Goal: Information Seeking & Learning: Learn about a topic

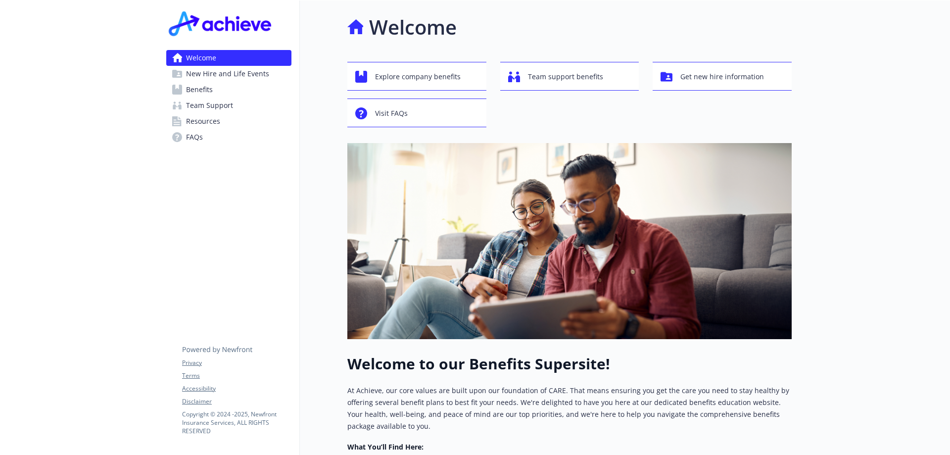
click at [401, 74] on span "Explore company benefits" at bounding box center [418, 76] width 86 height 19
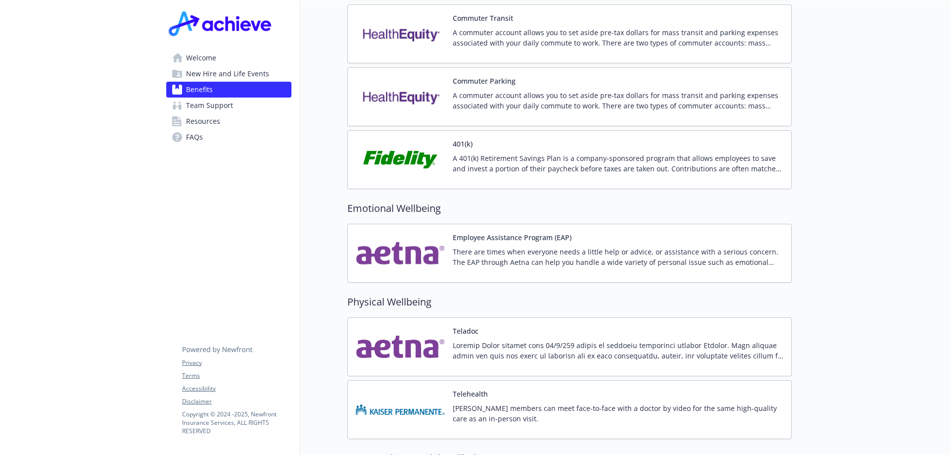
click at [453, 140] on div "401(k) A 401(k) Retirement Savings Plan is a company-sponsored program that all…" at bounding box center [618, 159] width 330 height 42
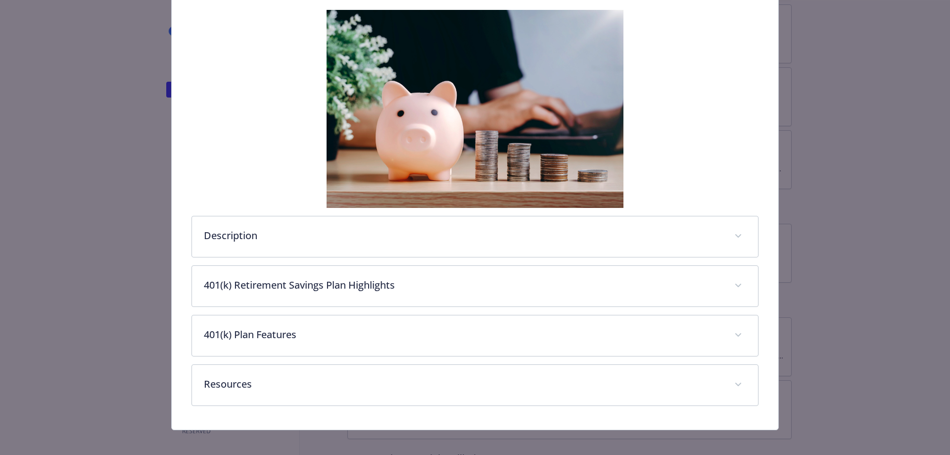
scroll to position [164, 0]
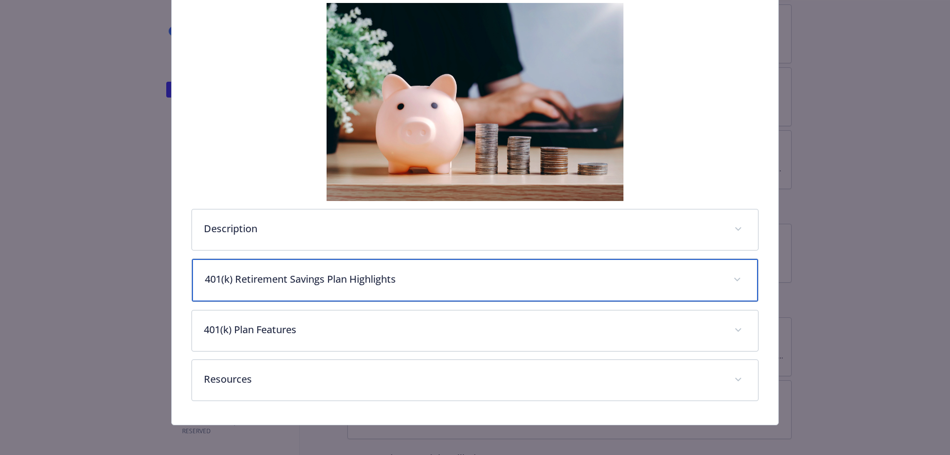
drag, startPoint x: 397, startPoint y: 278, endPoint x: 406, endPoint y: 275, distance: 9.2
click at [398, 278] on p "401(k) Retirement Savings Plan Highlights" at bounding box center [463, 279] width 517 height 15
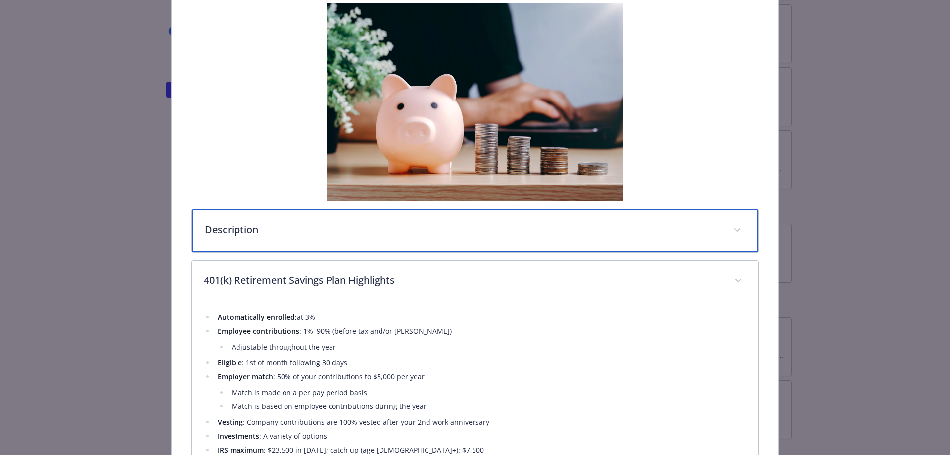
click at [444, 235] on p "Description" at bounding box center [463, 229] width 517 height 15
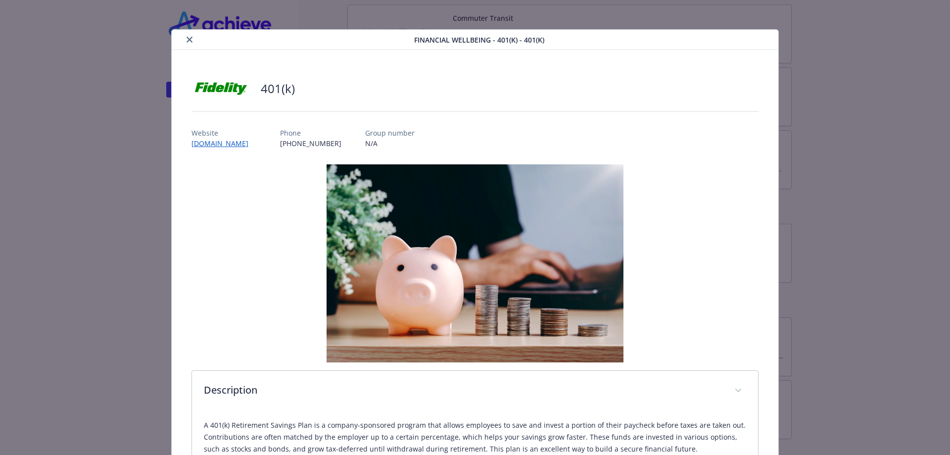
scroll to position [0, 0]
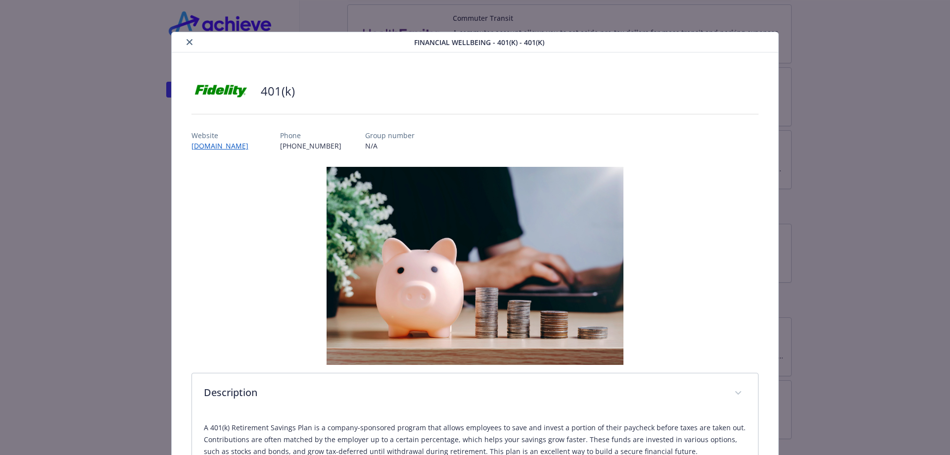
click at [187, 42] on icon "close" at bounding box center [189, 42] width 6 height 6
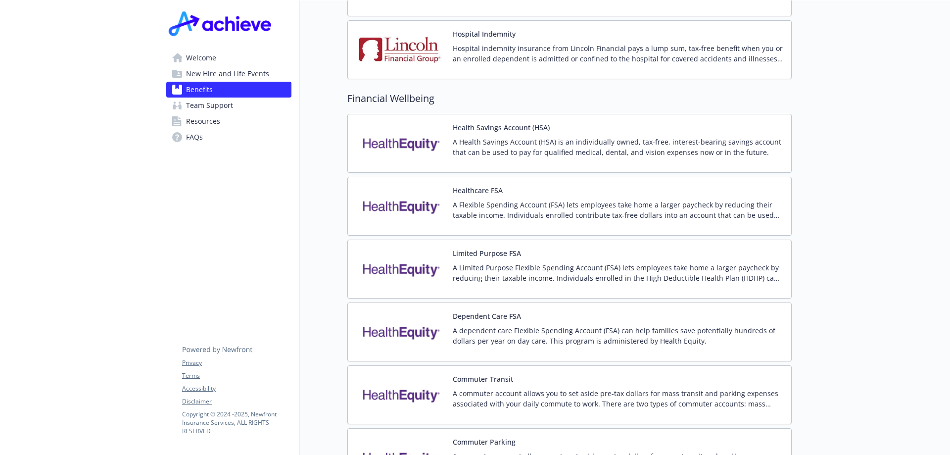
scroll to position [1148, 0]
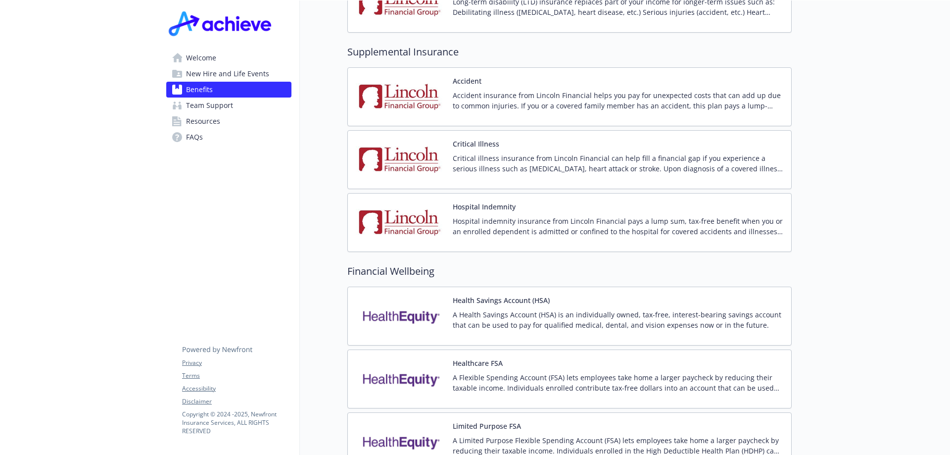
click at [486, 140] on div "Critical Illness Critical illness insurance from Lincoln Financial can help fil…" at bounding box center [618, 159] width 330 height 42
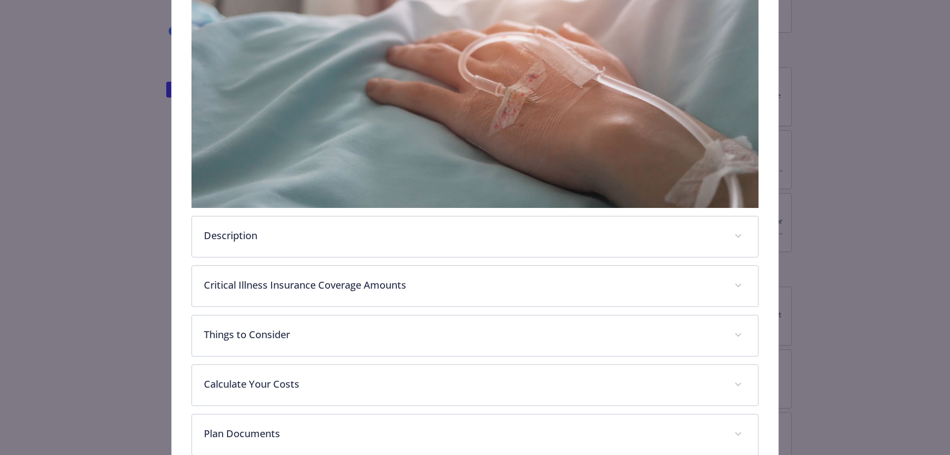
scroll to position [299, 0]
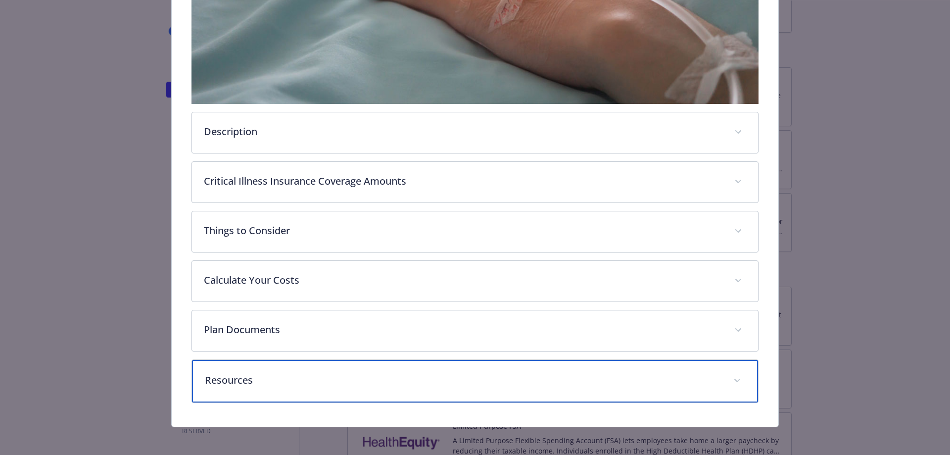
click at [275, 372] on p "Resources" at bounding box center [463, 379] width 517 height 15
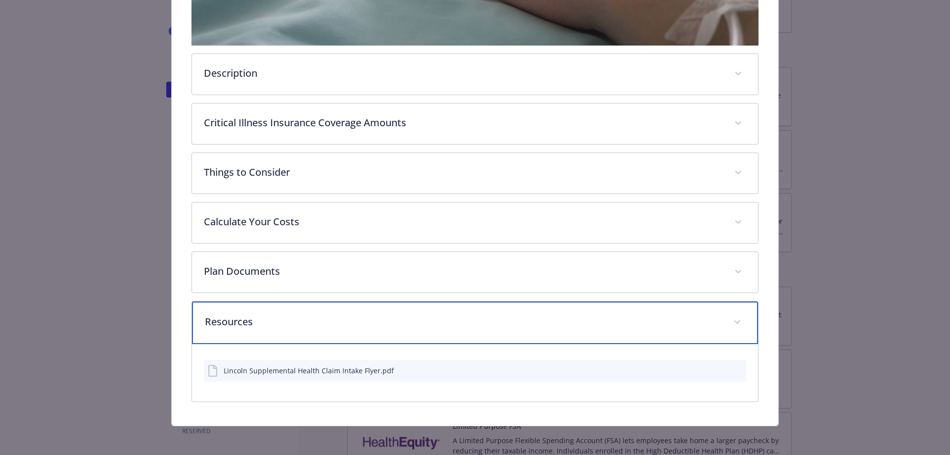
scroll to position [359, 0]
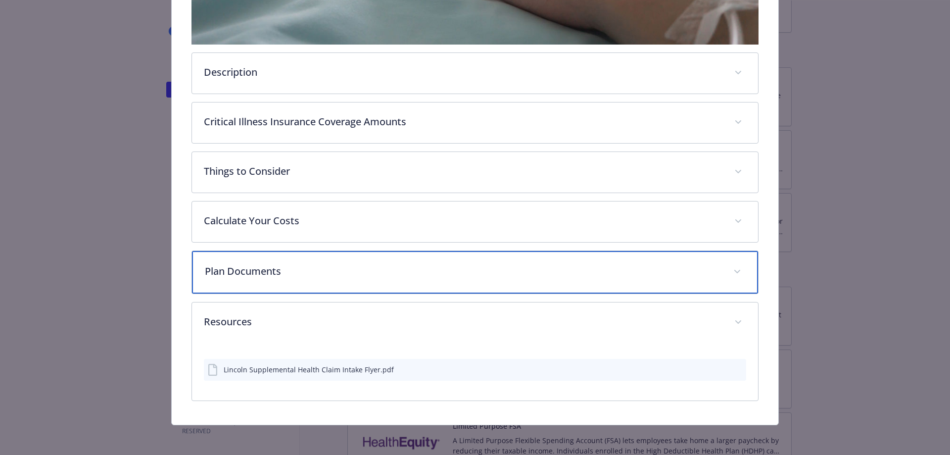
click at [356, 272] on p "Plan Documents" at bounding box center [463, 271] width 517 height 15
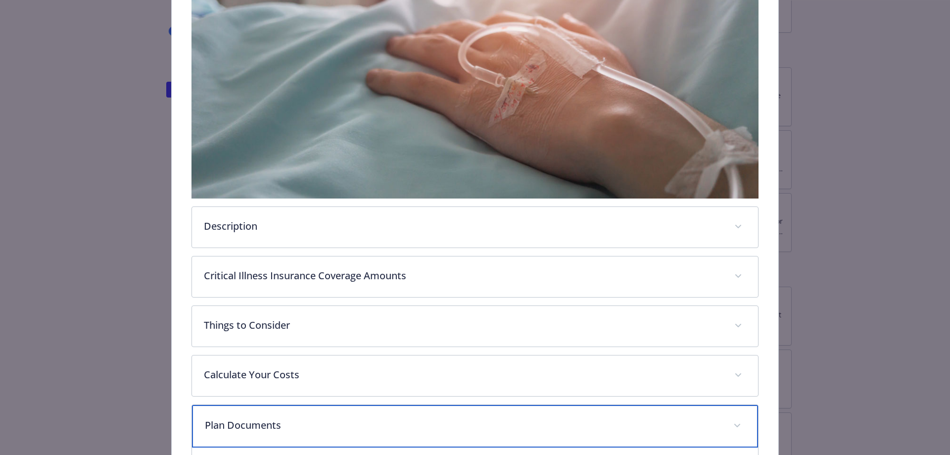
scroll to position [247, 0]
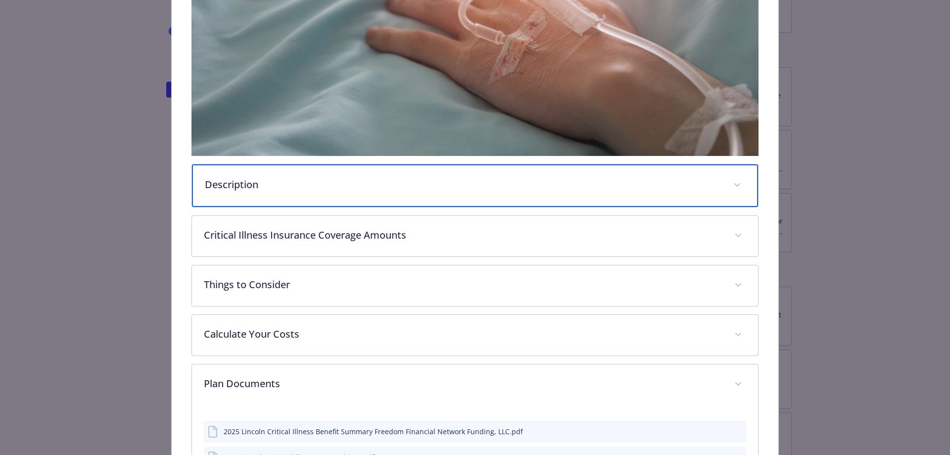
click at [247, 182] on p "Description" at bounding box center [463, 184] width 517 height 15
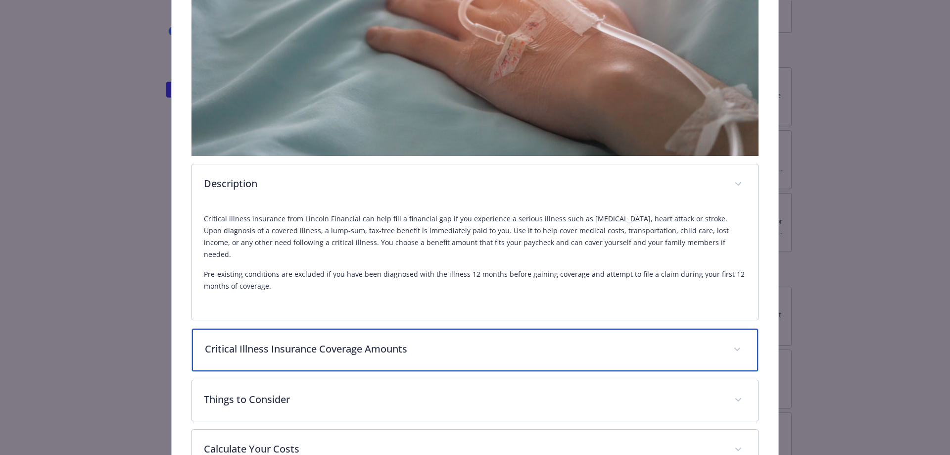
click at [445, 341] on p "Critical Illness Insurance Coverage Amounts" at bounding box center [463, 348] width 517 height 15
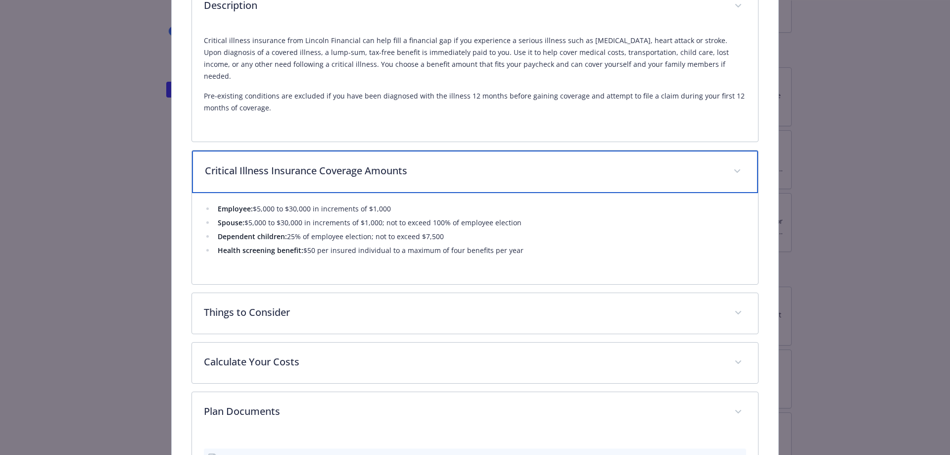
scroll to position [445, 0]
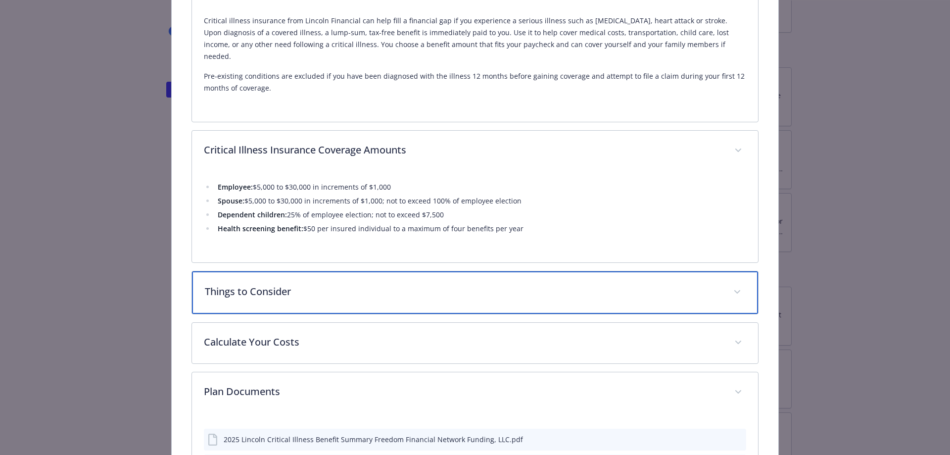
click at [349, 284] on p "Things to Consider" at bounding box center [463, 291] width 517 height 15
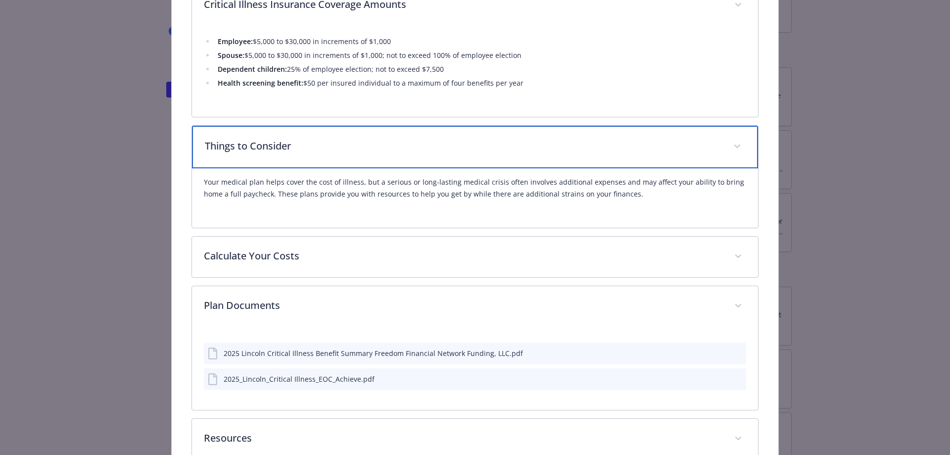
scroll to position [594, 0]
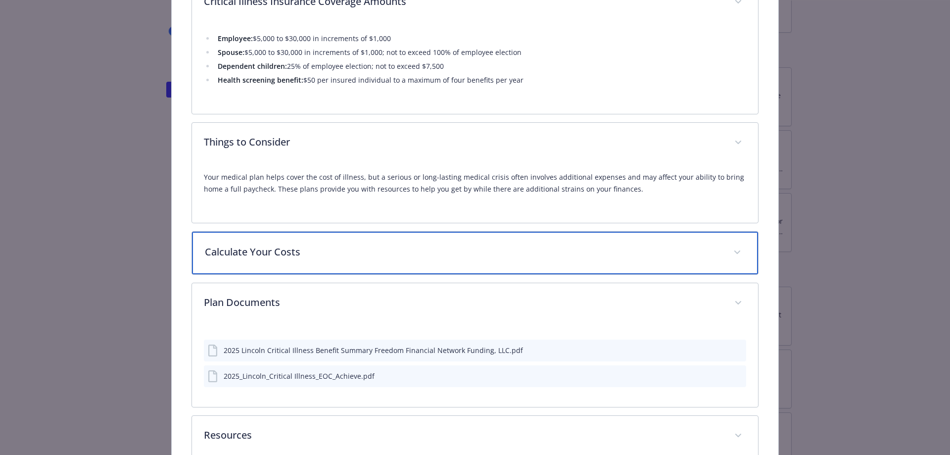
click at [326, 244] on p "Calculate Your Costs" at bounding box center [463, 251] width 517 height 15
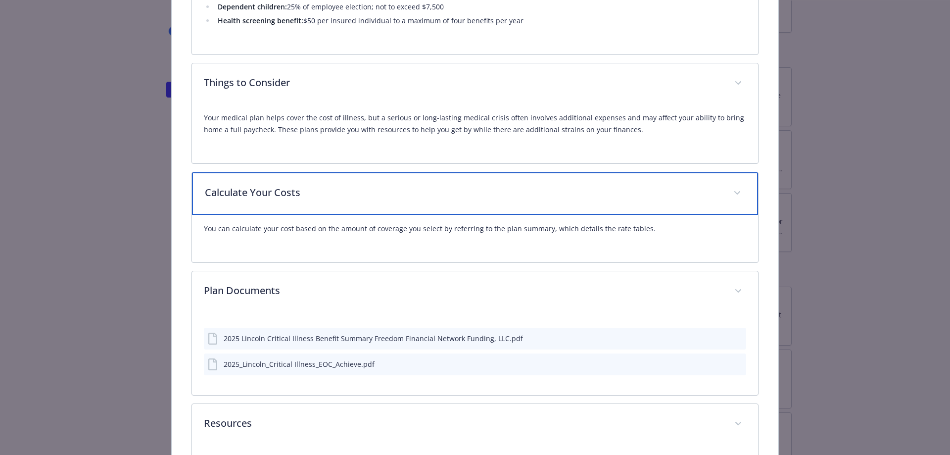
scroll to position [742, 0]
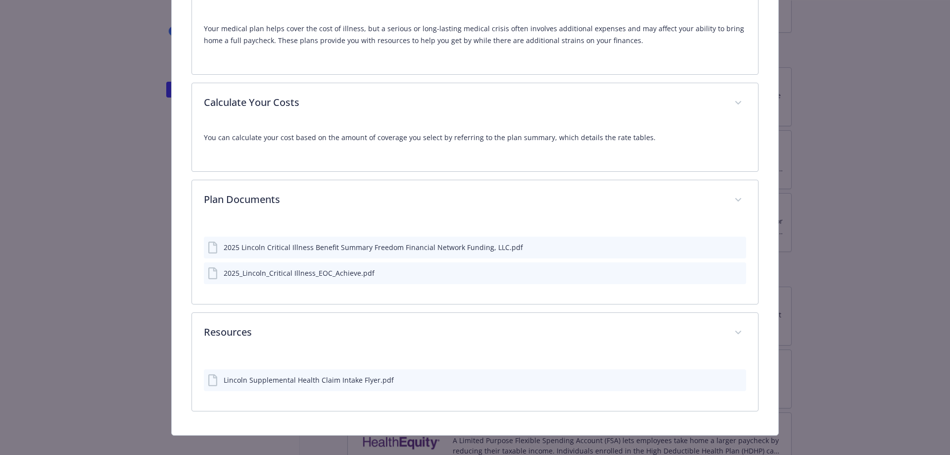
click at [732, 243] on icon "preview file" at bounding box center [736, 246] width 9 height 7
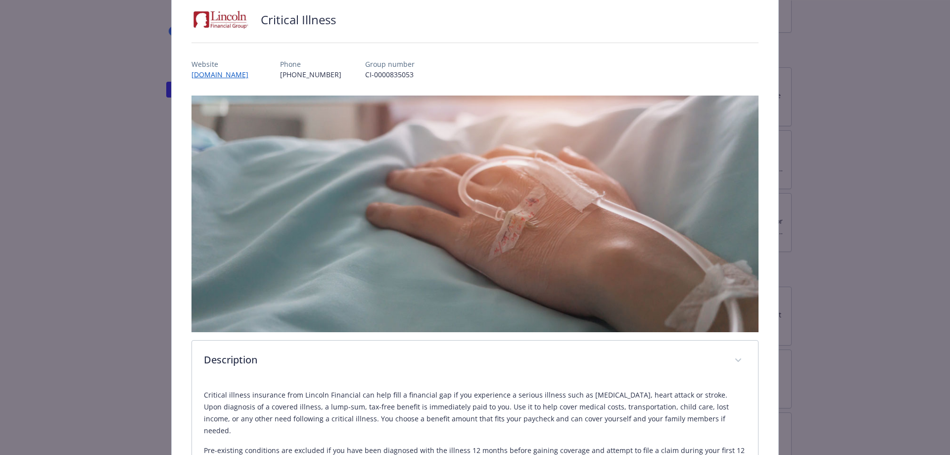
scroll to position [0, 0]
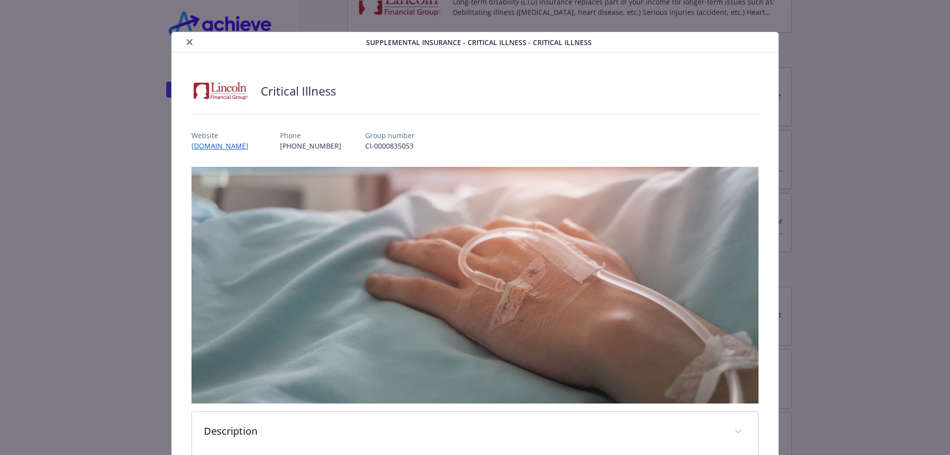
click at [190, 42] on icon "close" at bounding box center [189, 42] width 6 height 6
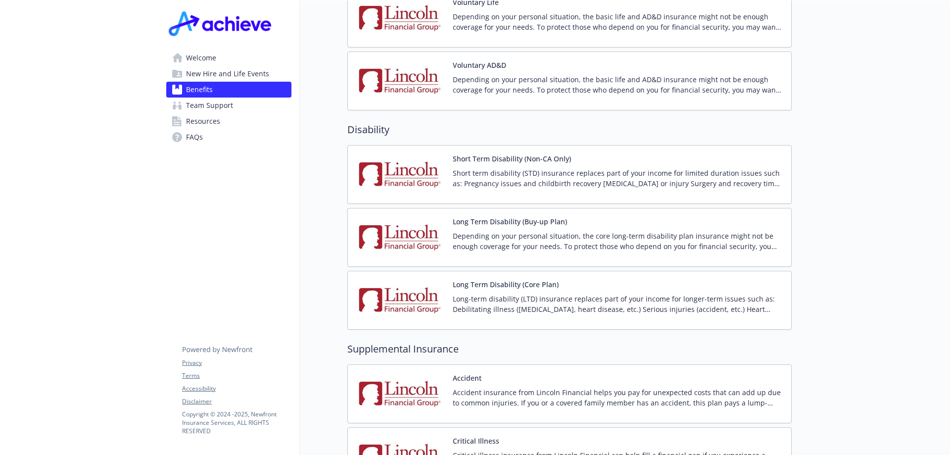
scroll to position [555, 0]
